Goal: Task Accomplishment & Management: Manage account settings

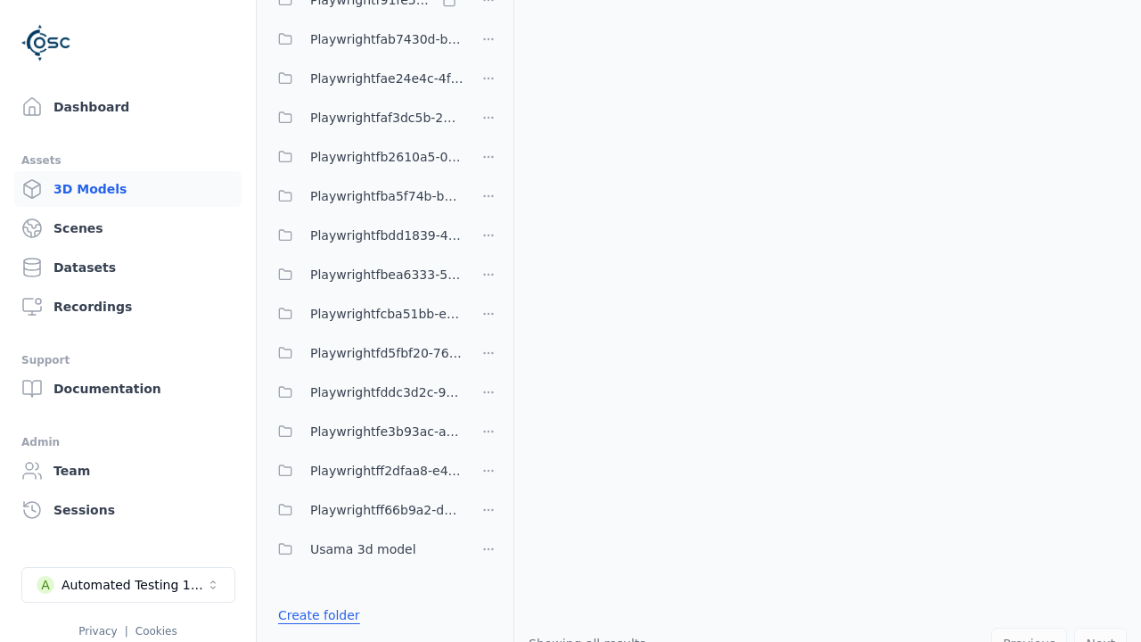
click at [315, 615] on link "Create folder" at bounding box center [319, 615] width 82 height 18
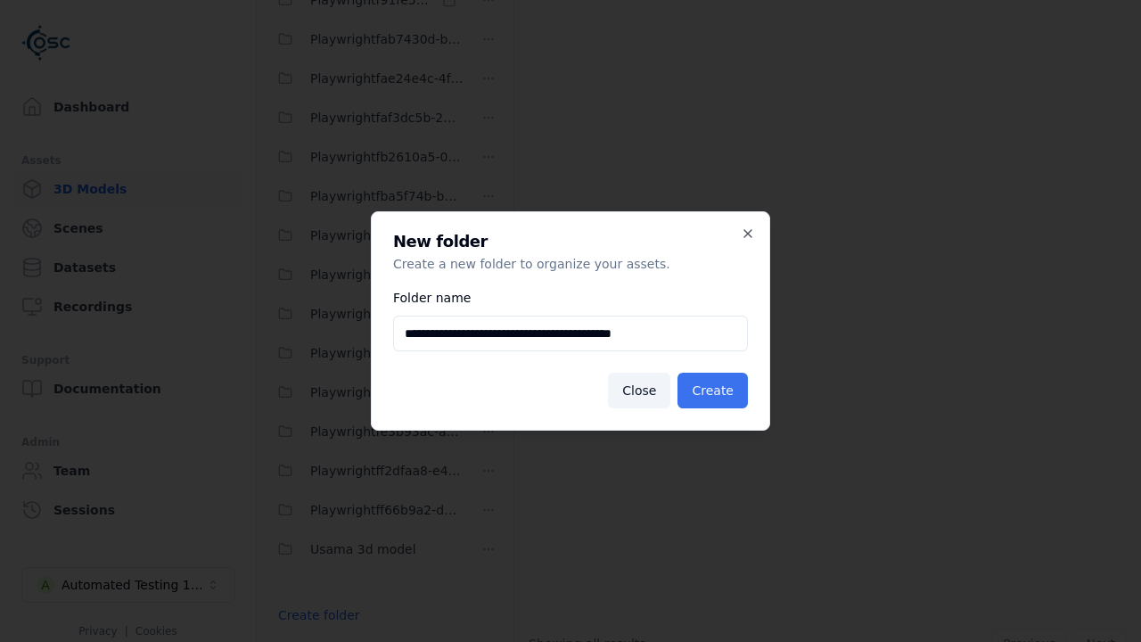
type input "**********"
click at [715, 390] on button "Create" at bounding box center [712, 391] width 70 height 36
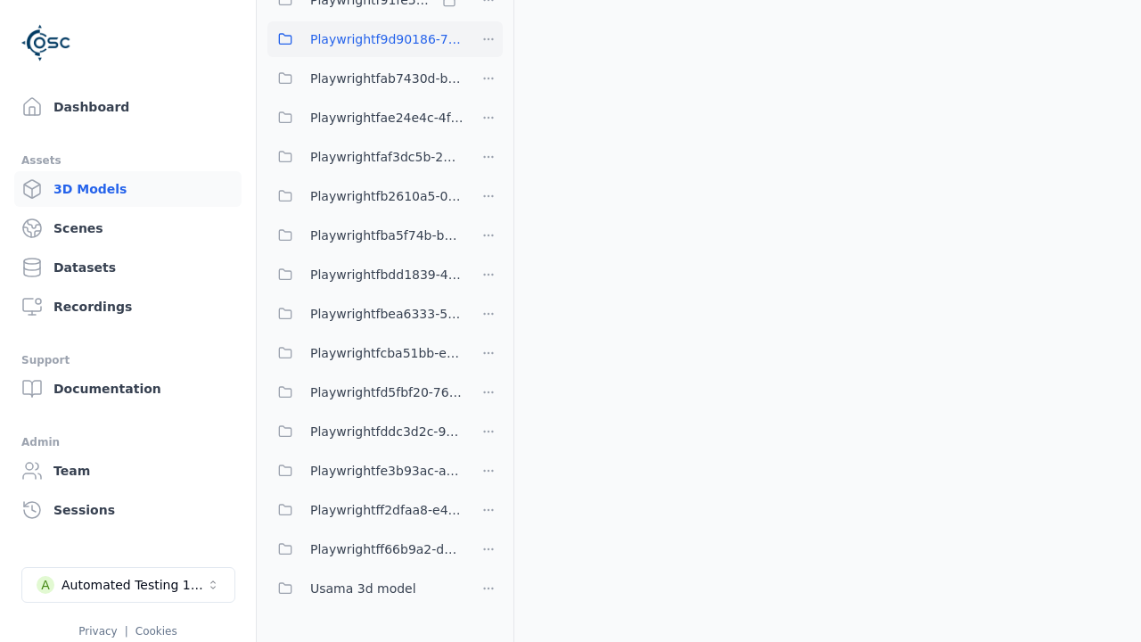
click at [365, 39] on span "Playwrightf9d90186-78d0-47fe-9b50-acc7cbf0e19c" at bounding box center [386, 39] width 153 height 21
